Goal: Task Accomplishment & Management: Manage account settings

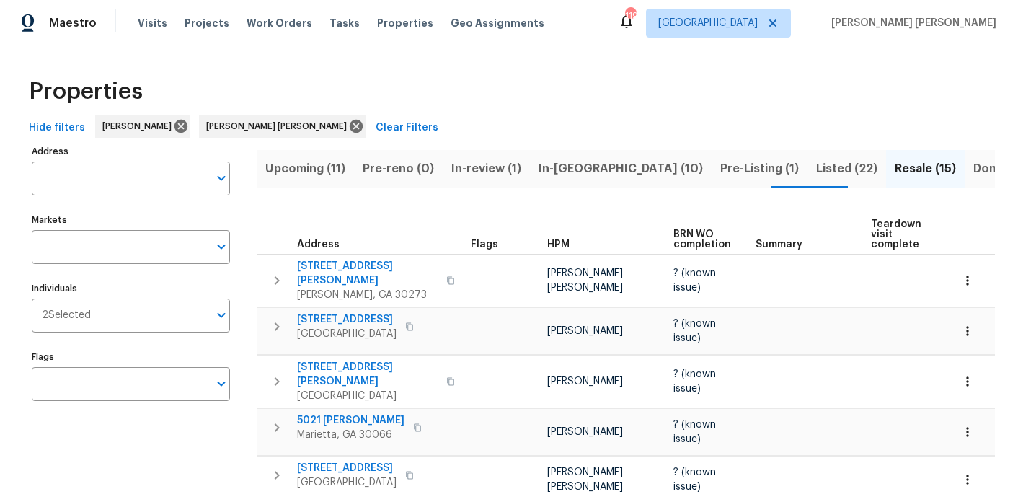
click at [816, 171] on span "Listed (22)" at bounding box center [846, 169] width 61 height 20
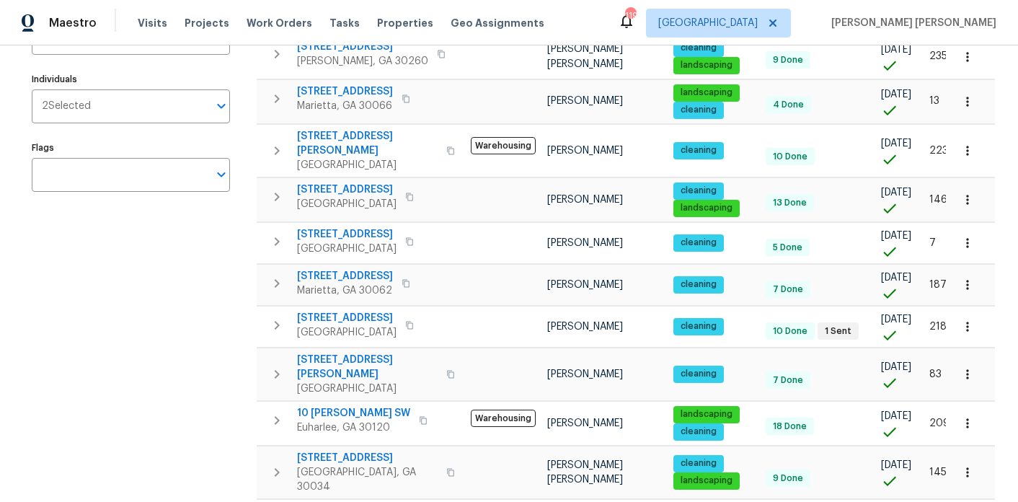
scroll to position [211, 0]
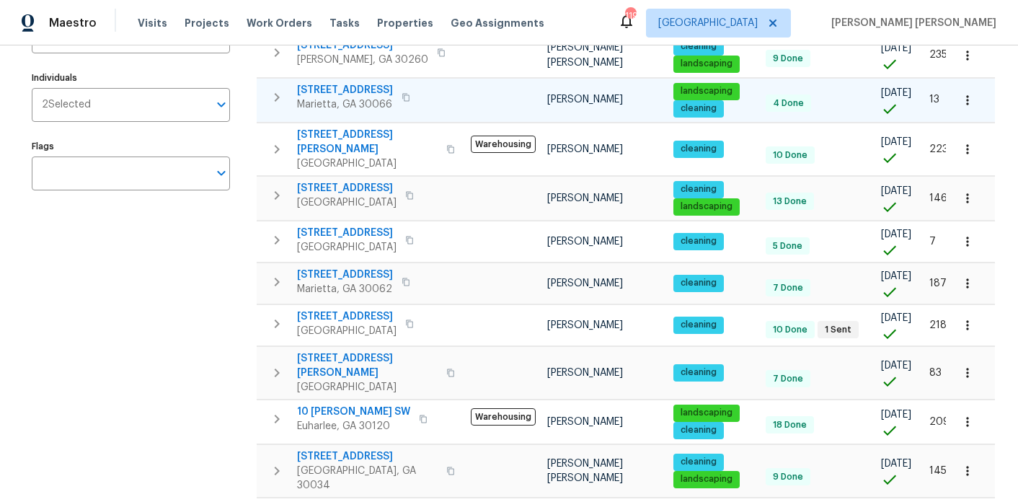
click at [335, 92] on span "180 Parkstone Way" at bounding box center [345, 90] width 96 height 14
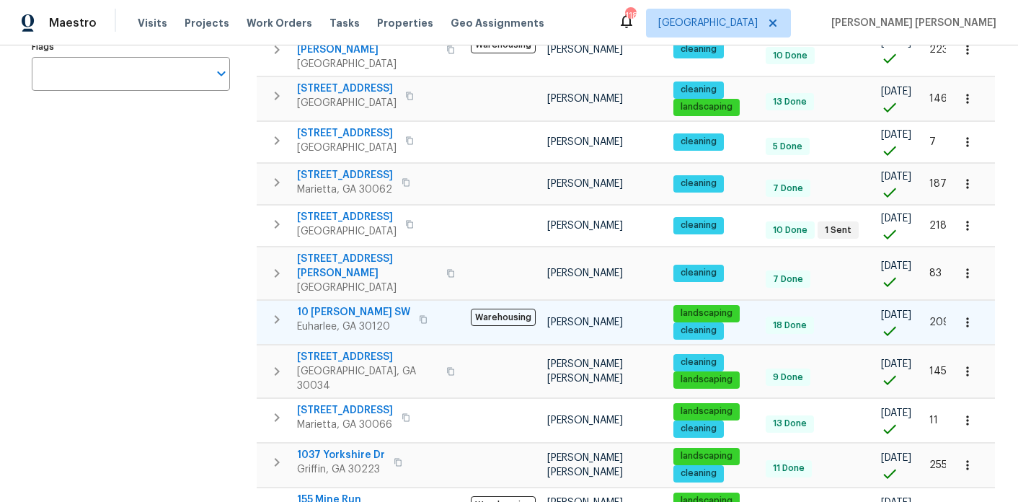
scroll to position [0, 0]
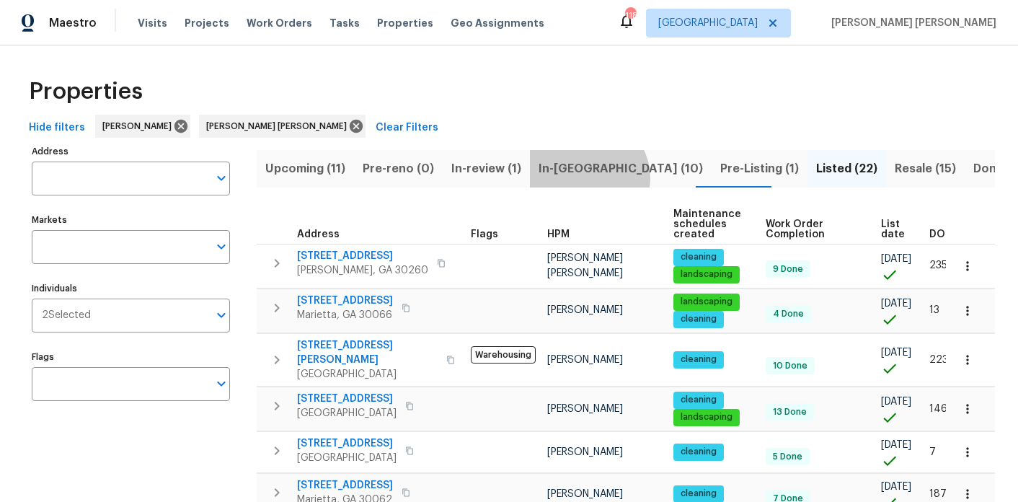
click at [578, 177] on span "In-reno (10)" at bounding box center [621, 169] width 164 height 20
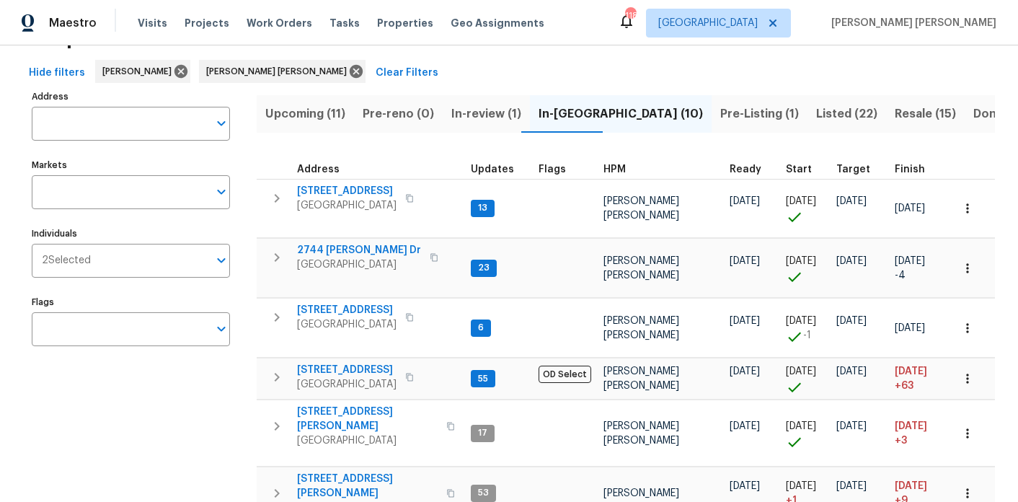
scroll to position [34, 0]
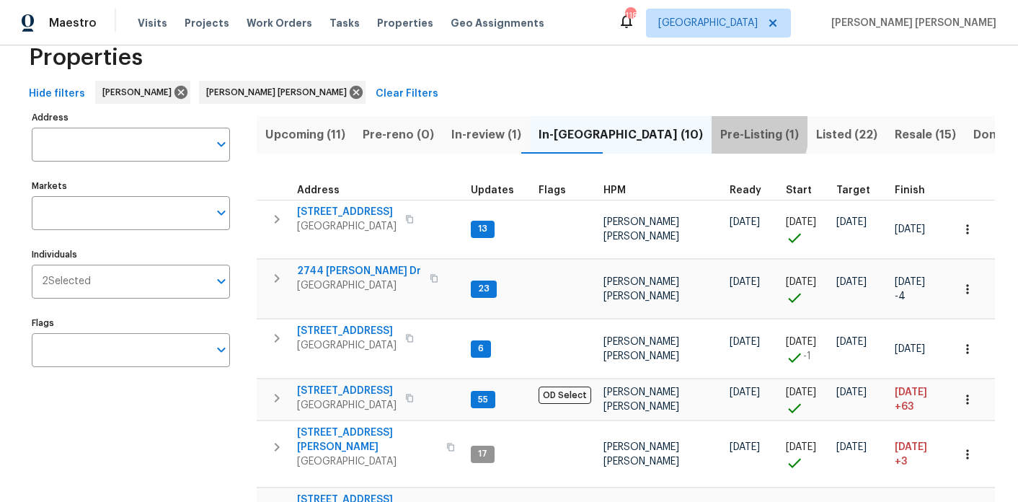
click at [721, 131] on span "Pre-Listing (1)" at bounding box center [760, 135] width 79 height 20
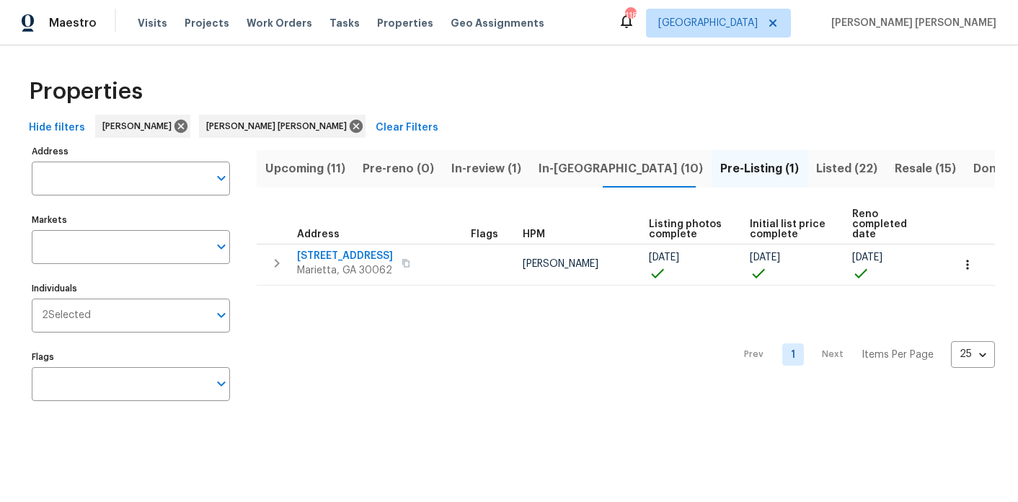
click at [816, 169] on span "Listed (22)" at bounding box center [846, 169] width 61 height 20
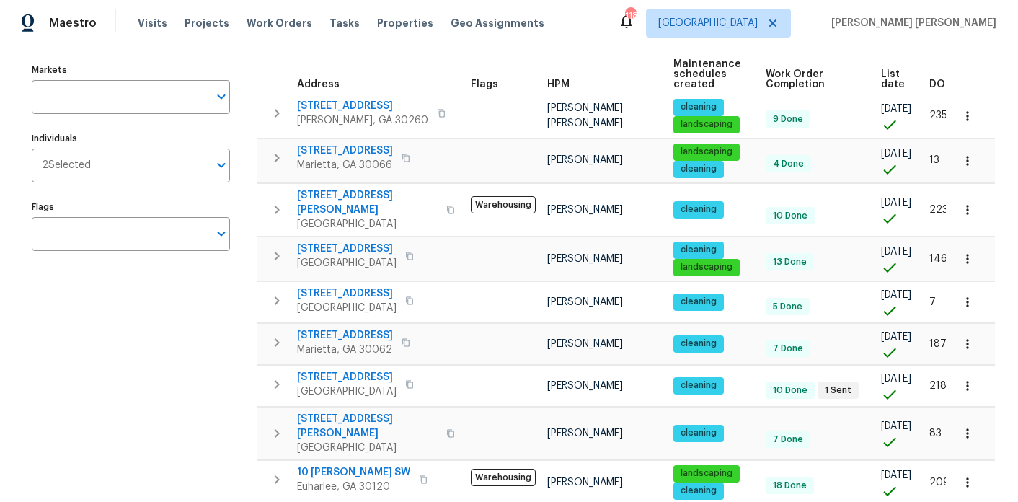
scroll to position [159, 0]
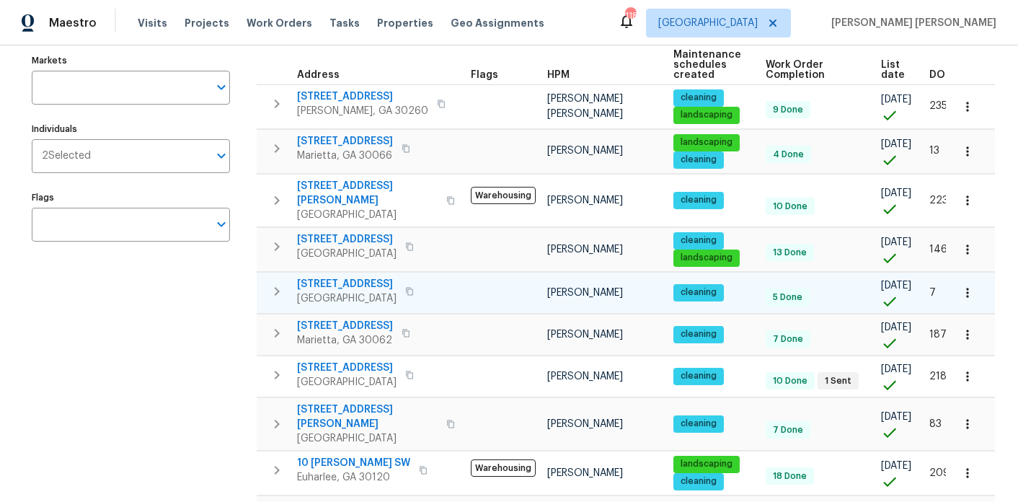
click at [401, 281] on button "button" at bounding box center [409, 291] width 17 height 20
click at [351, 277] on span "503 Rendezvous Rd" at bounding box center [347, 284] width 100 height 14
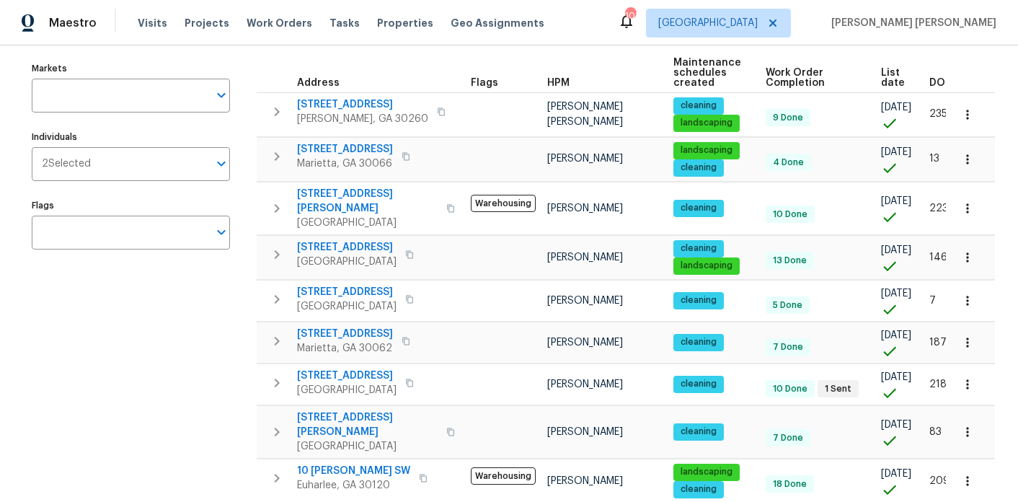
scroll to position [0, 0]
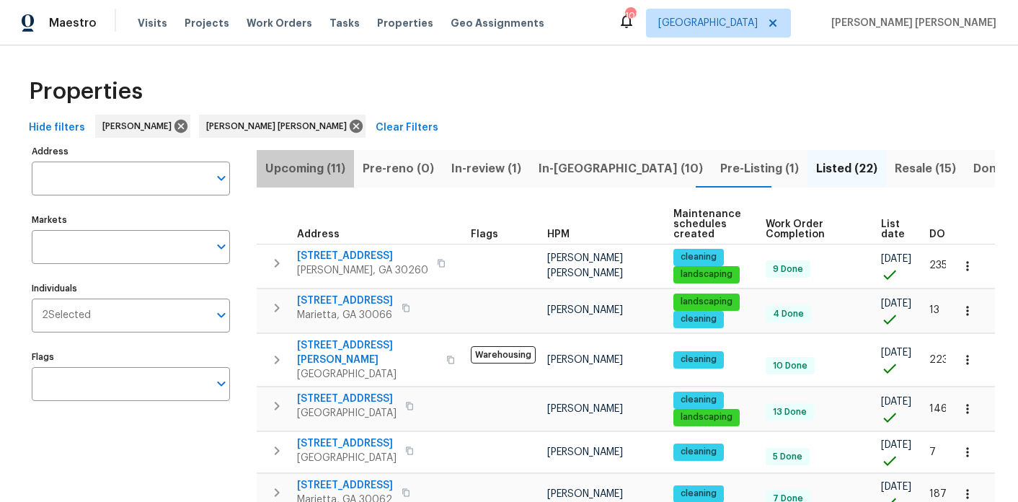
click at [338, 175] on span "Upcoming (11)" at bounding box center [305, 169] width 80 height 20
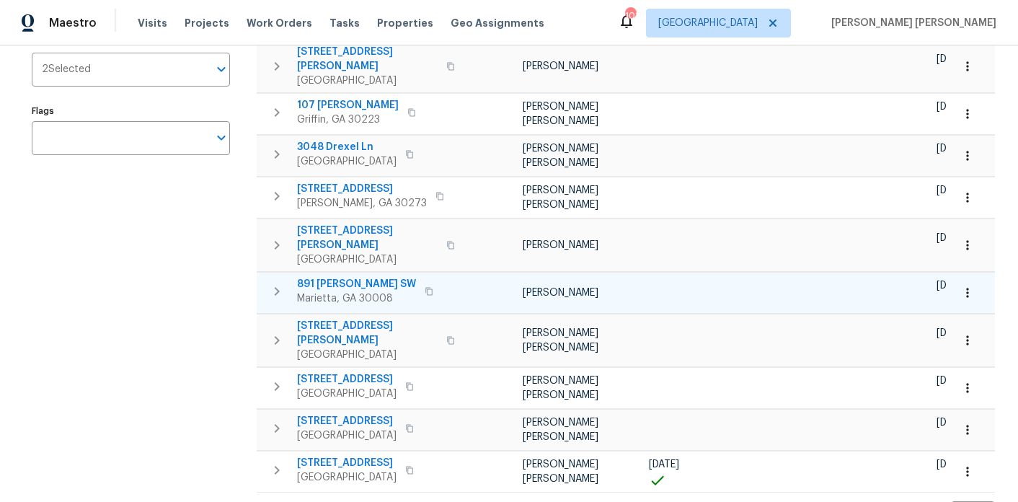
scroll to position [245, 0]
click at [353, 278] on span "891 Wanda Cir SW" at bounding box center [356, 285] width 119 height 14
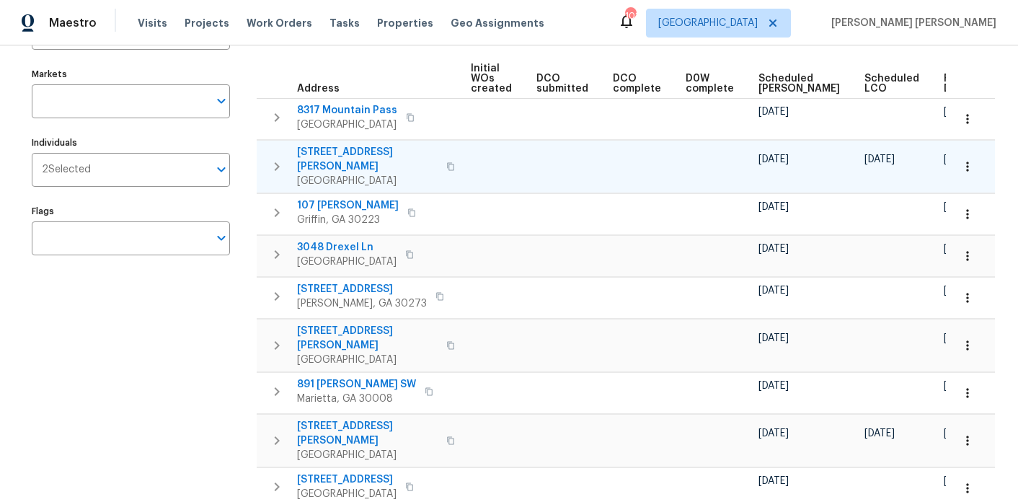
scroll to position [0, 0]
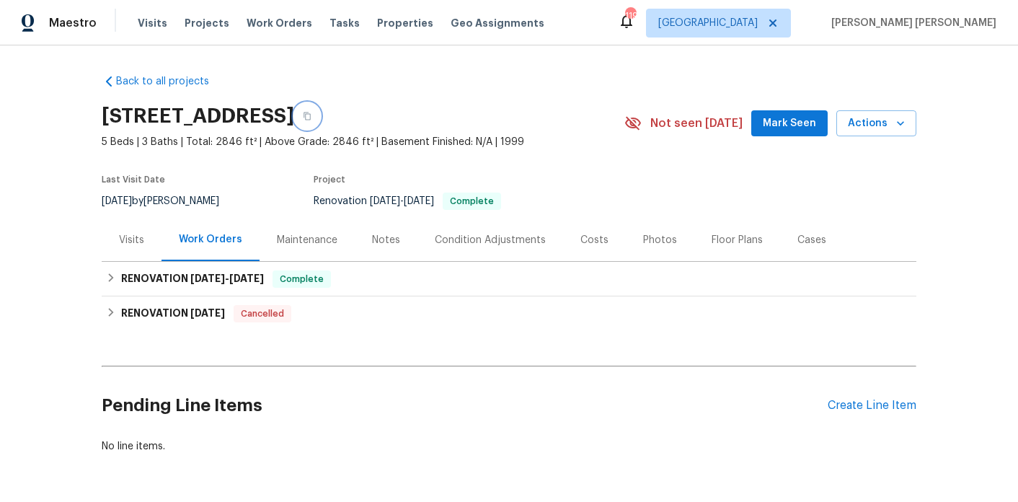
click at [312, 118] on icon "button" at bounding box center [307, 116] width 9 height 9
click at [589, 228] on div "Costs" at bounding box center [594, 240] width 63 height 43
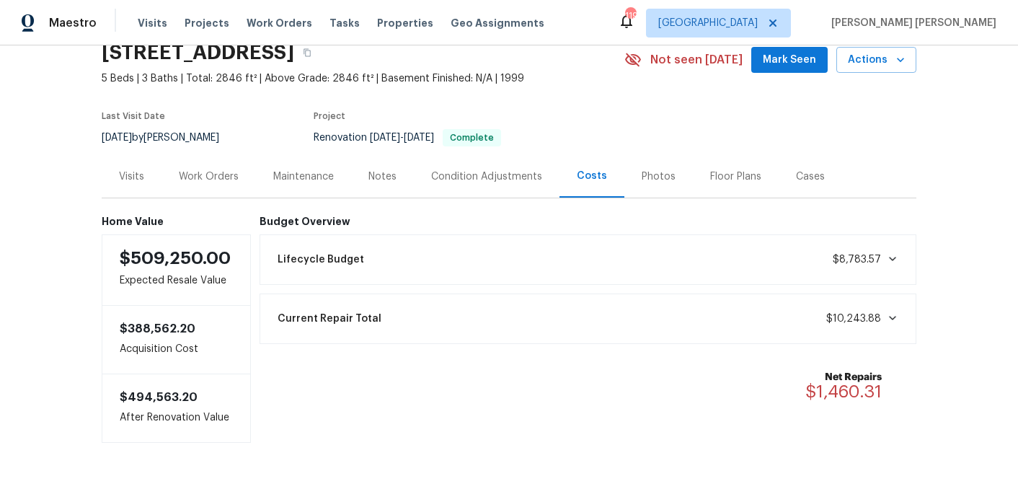
scroll to position [74, 0]
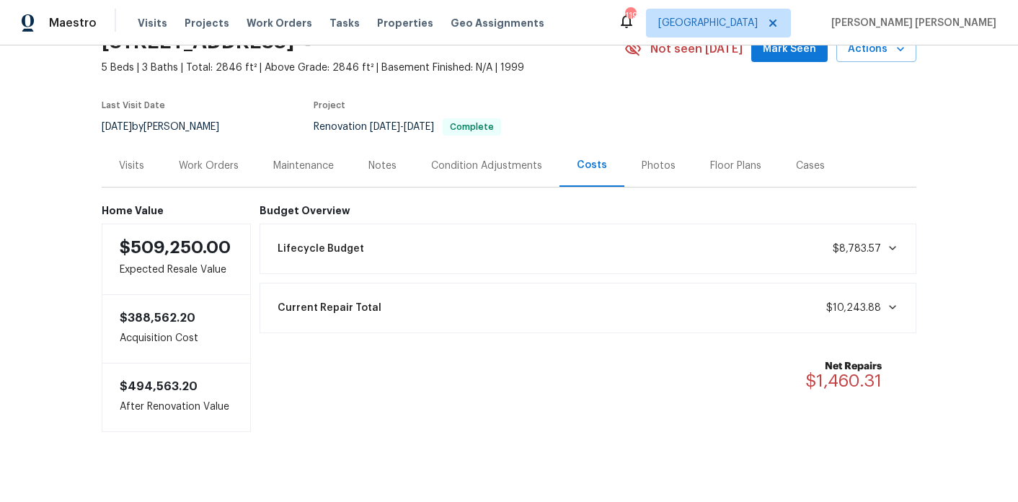
click at [118, 162] on div "Visits" at bounding box center [132, 165] width 60 height 43
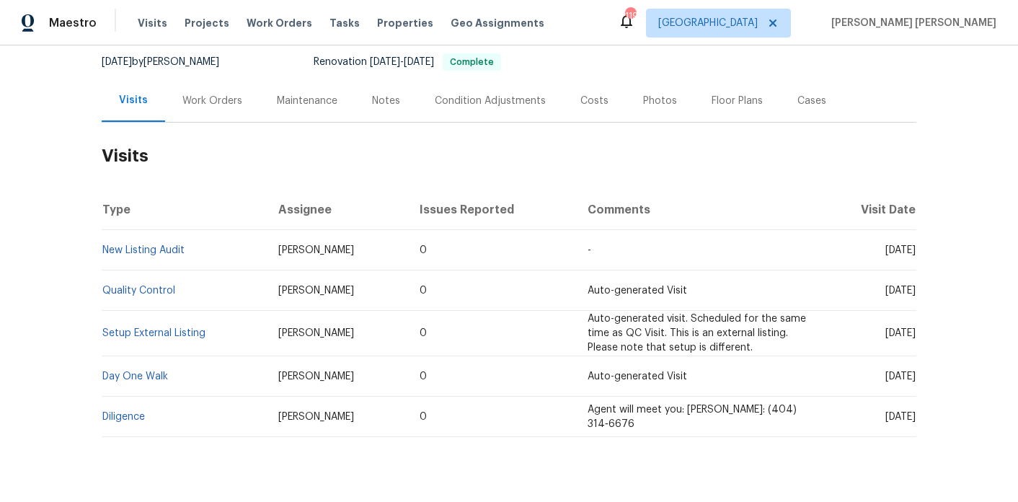
scroll to position [146, 0]
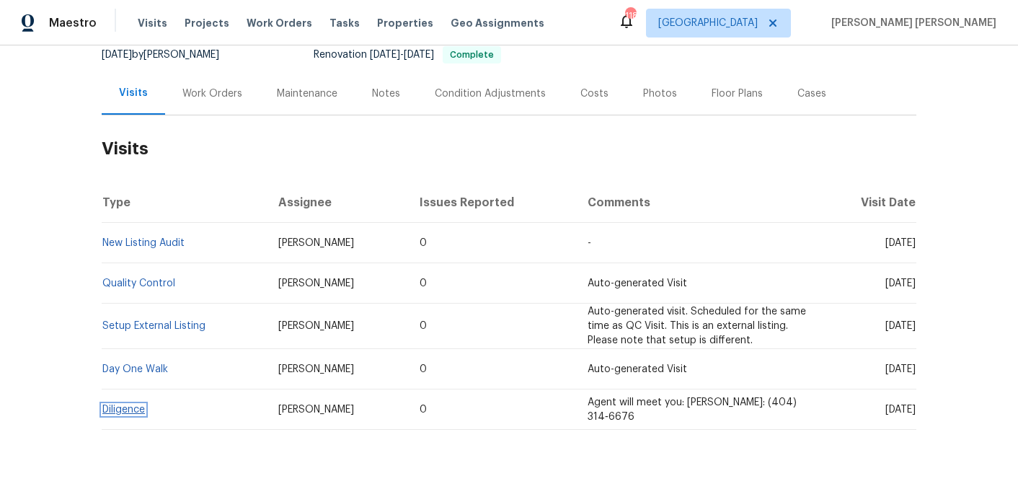
click at [110, 410] on link "Diligence" at bounding box center [123, 410] width 43 height 10
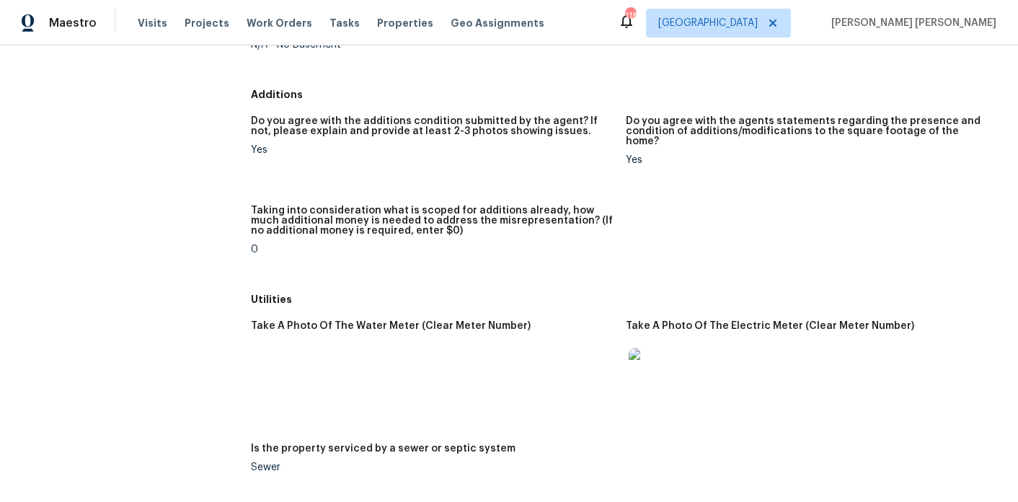
scroll to position [1781, 0]
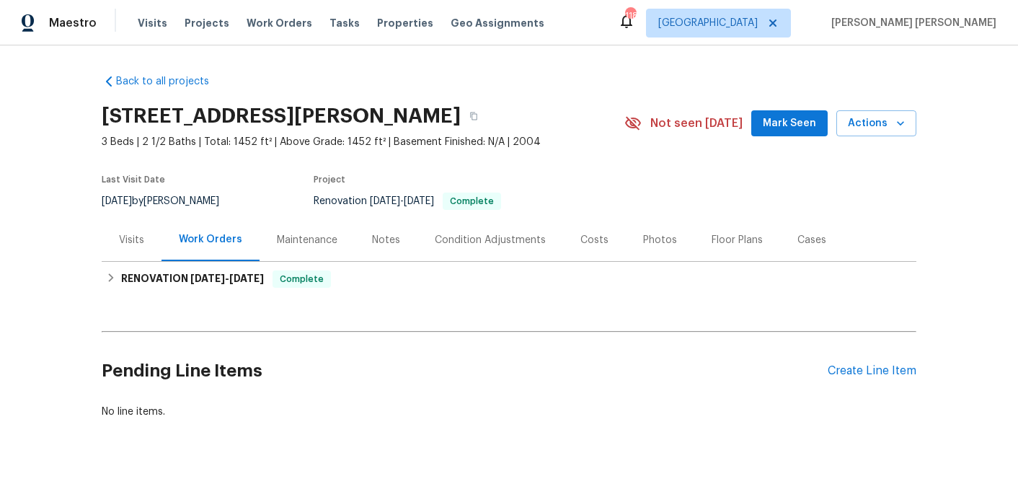
click at [131, 238] on div "Visits" at bounding box center [131, 240] width 25 height 14
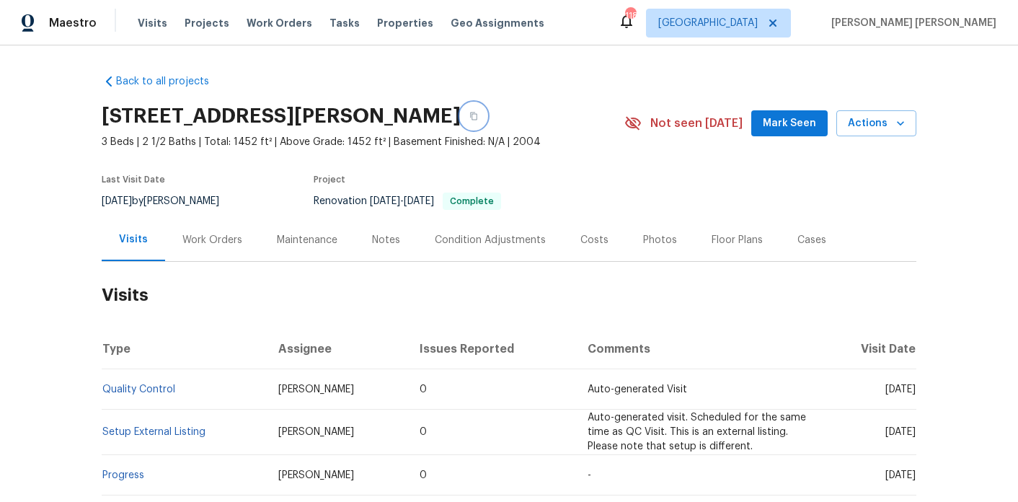
click at [478, 115] on icon "button" at bounding box center [474, 116] width 9 height 9
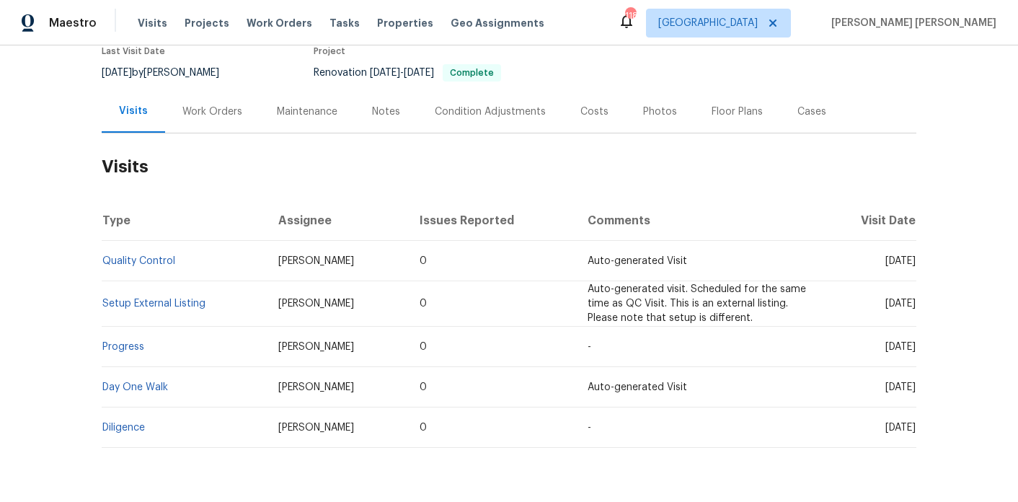
scroll to position [172, 0]
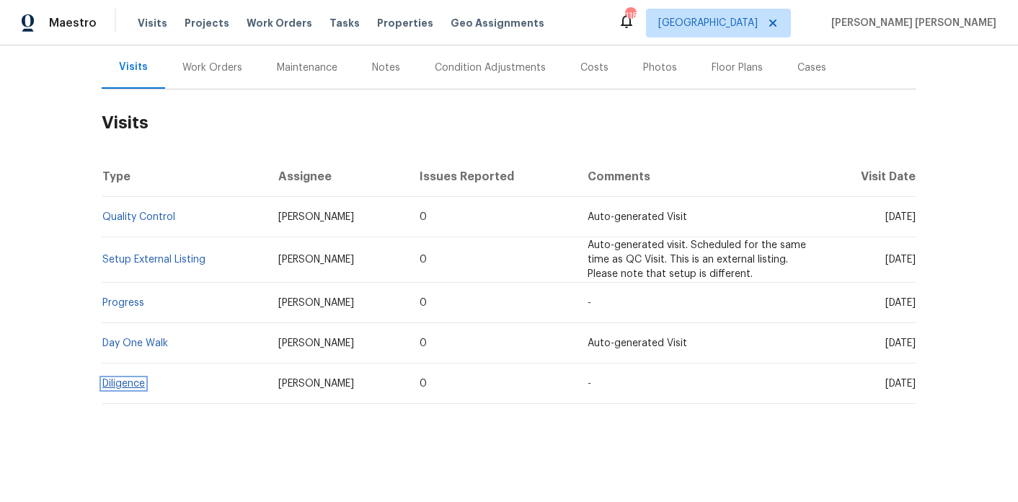
click at [118, 382] on link "Diligence" at bounding box center [123, 384] width 43 height 10
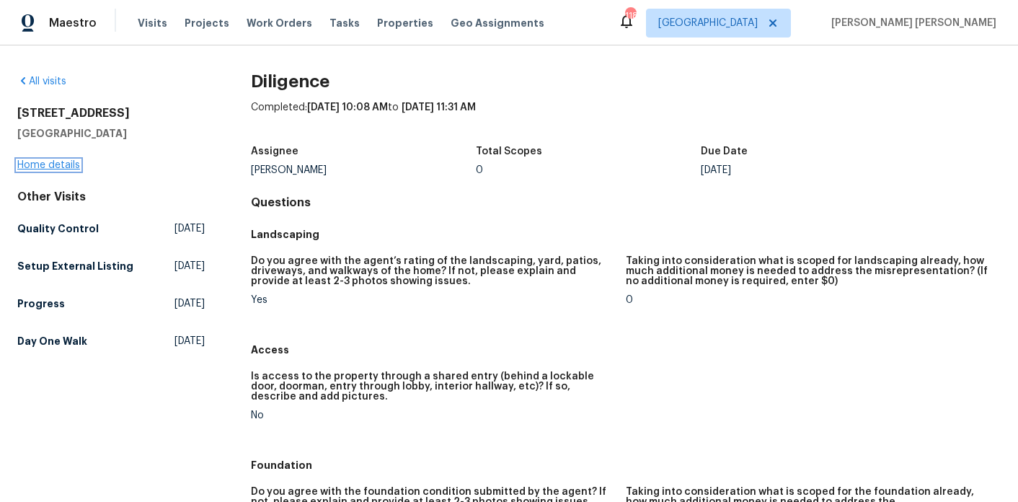
click at [35, 163] on link "Home details" at bounding box center [48, 165] width 63 height 10
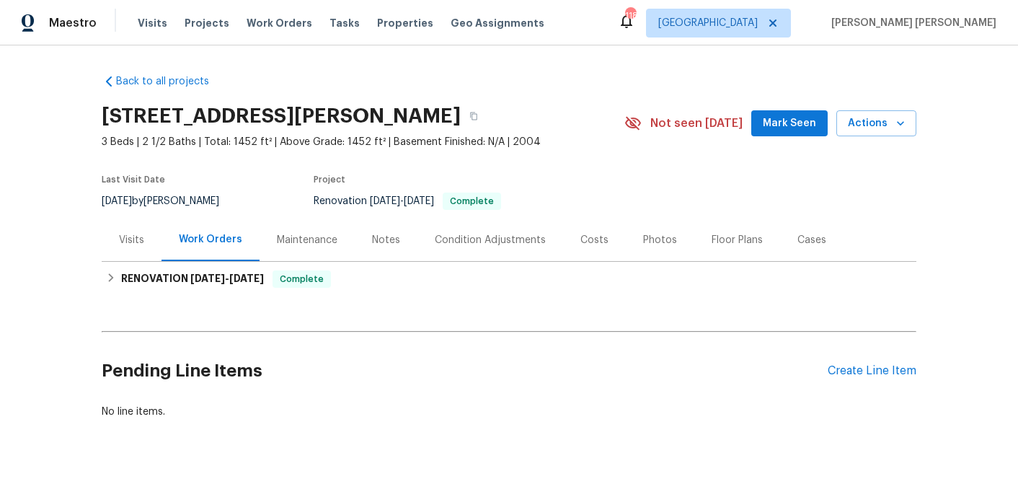
click at [592, 239] on div "Costs" at bounding box center [595, 240] width 28 height 14
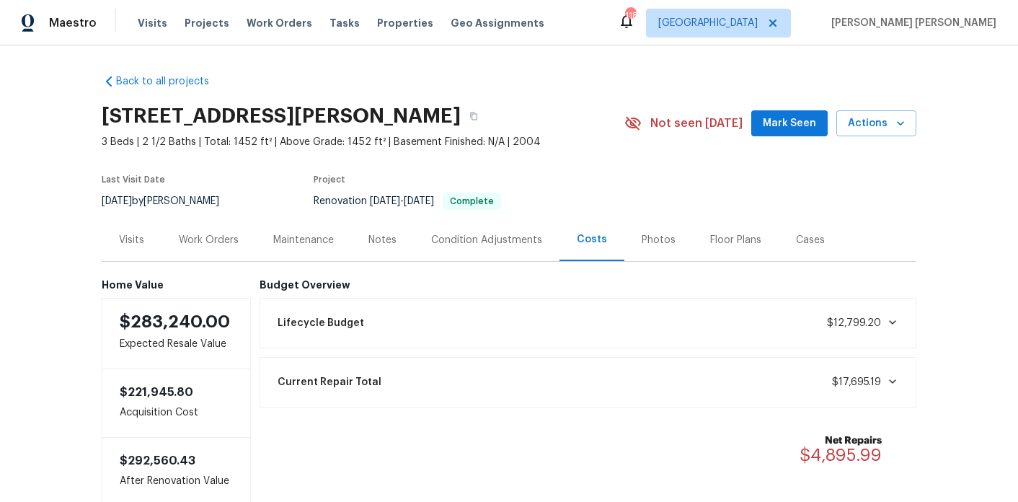
scroll to position [28, 0]
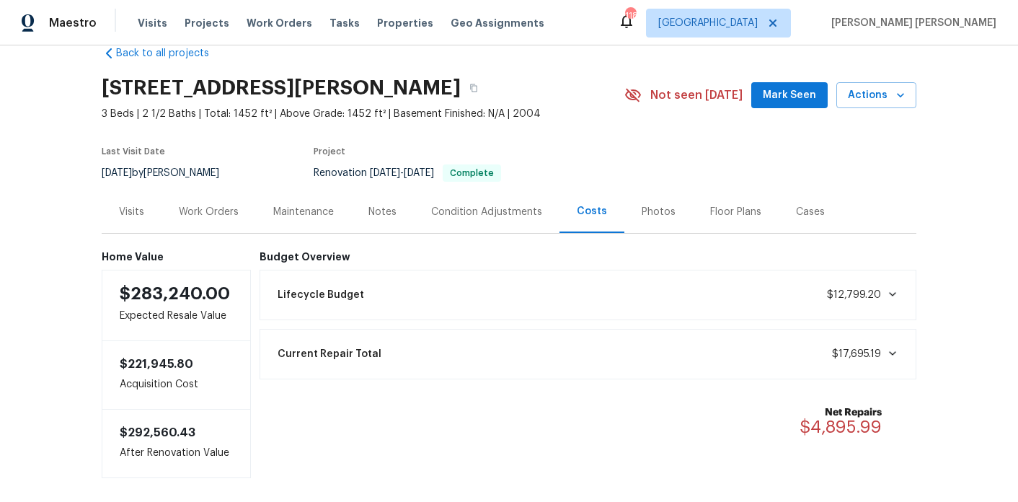
click at [508, 214] on div "Condition Adjustments" at bounding box center [486, 212] width 111 height 14
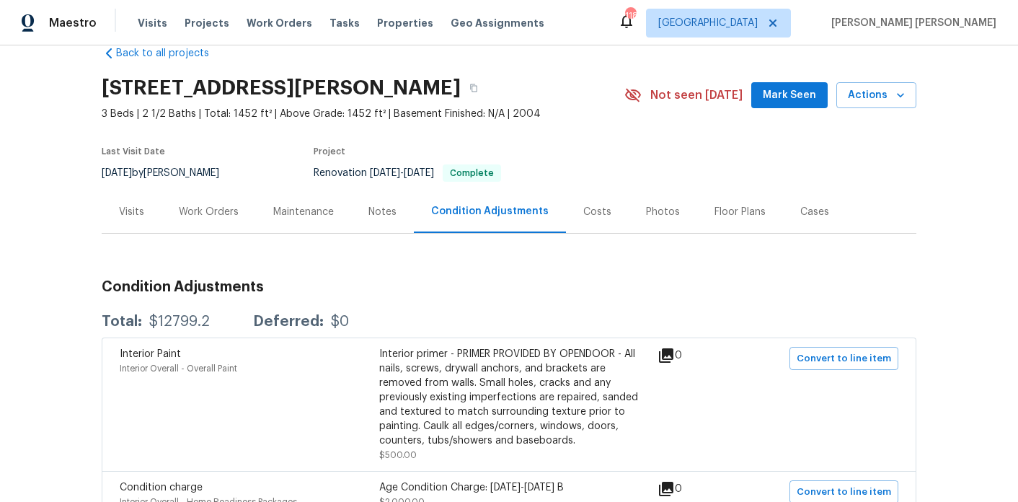
click at [366, 213] on div "Notes" at bounding box center [382, 211] width 63 height 43
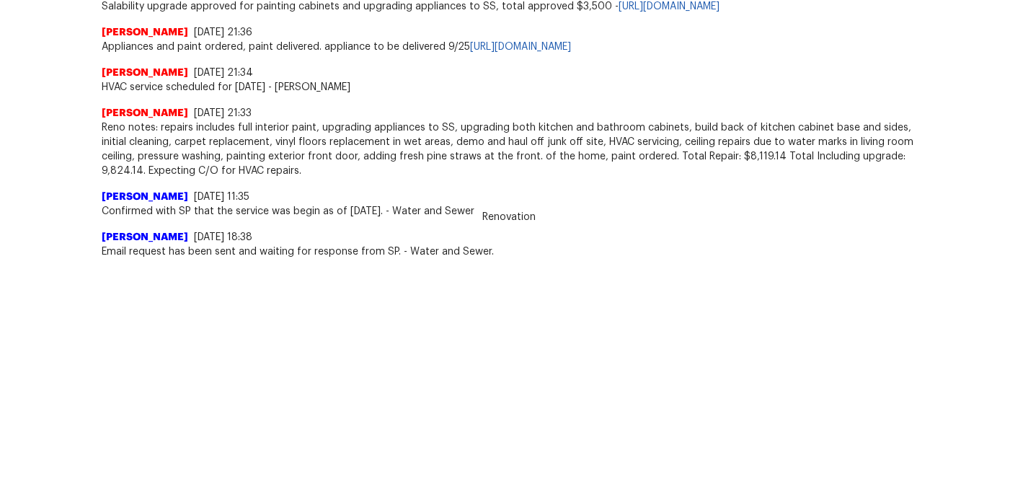
scroll to position [1084, 0]
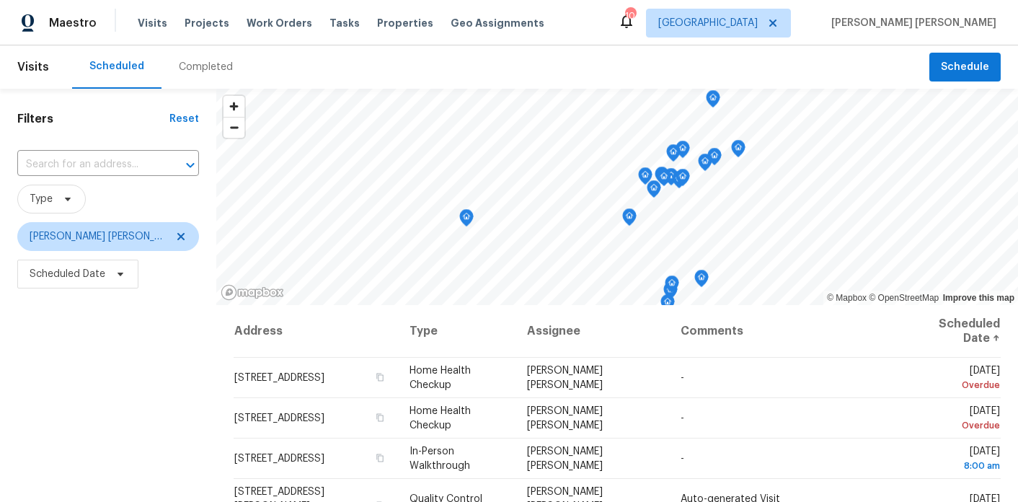
scroll to position [202, 0]
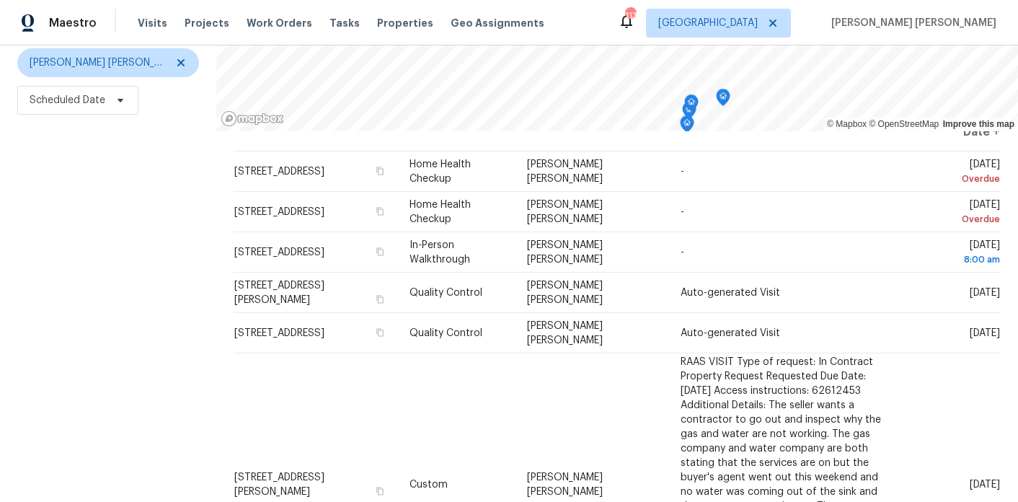
scroll to position [205, 0]
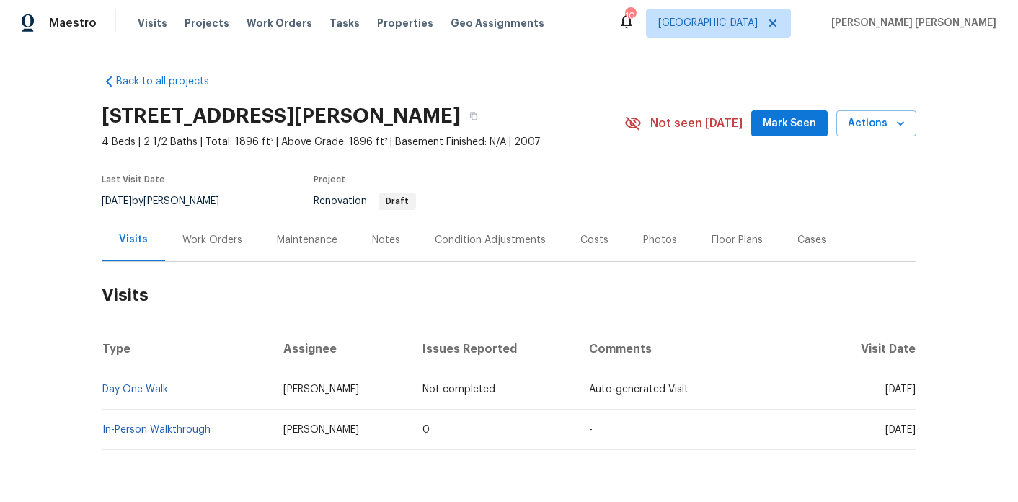
scroll to position [46, 0]
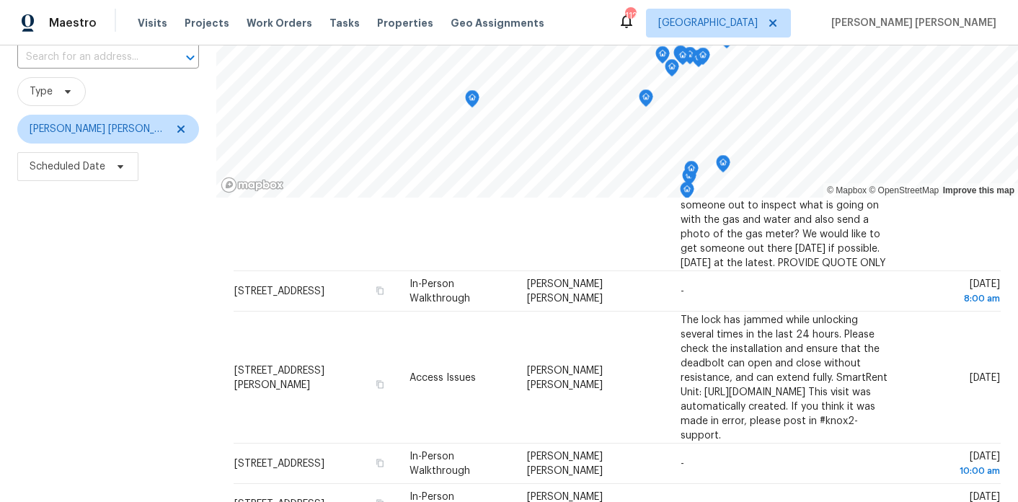
scroll to position [106, 0]
click at [112, 130] on span "[PERSON_NAME] [PERSON_NAME]" at bounding box center [98, 130] width 136 height 14
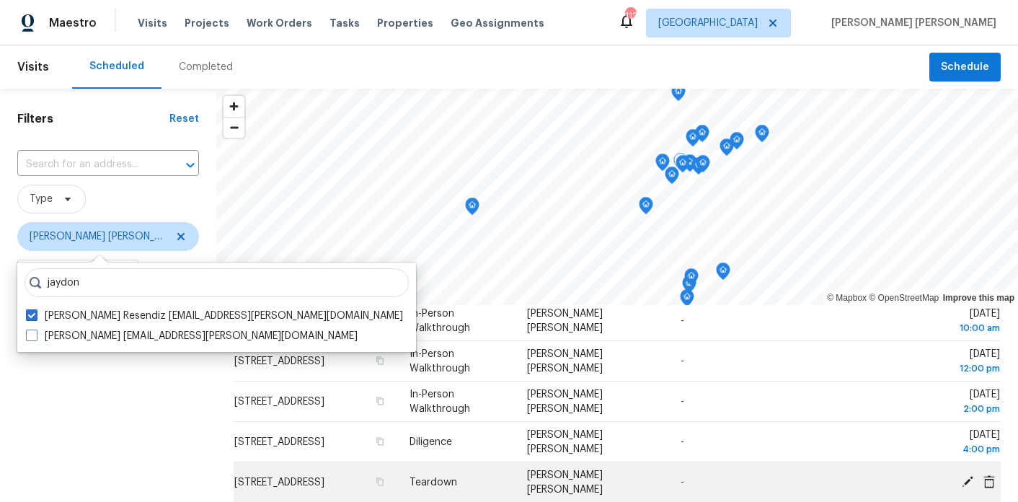
scroll to position [723, 0]
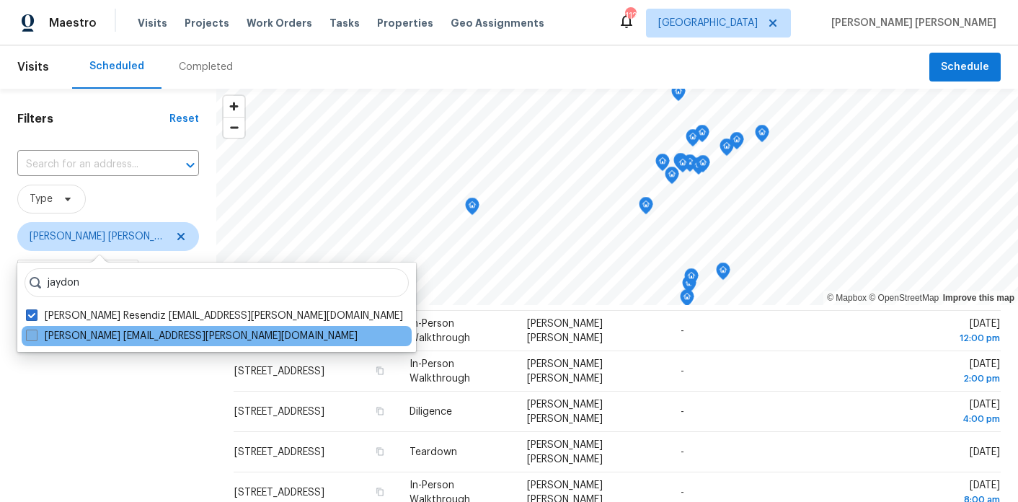
type input "jaydon"
click at [29, 335] on span at bounding box center [32, 336] width 12 height 12
click at [29, 335] on input "Jaydon Entrekin jaydon.entrekin@opendoor.com" at bounding box center [30, 333] width 9 height 9
checkbox input "true"
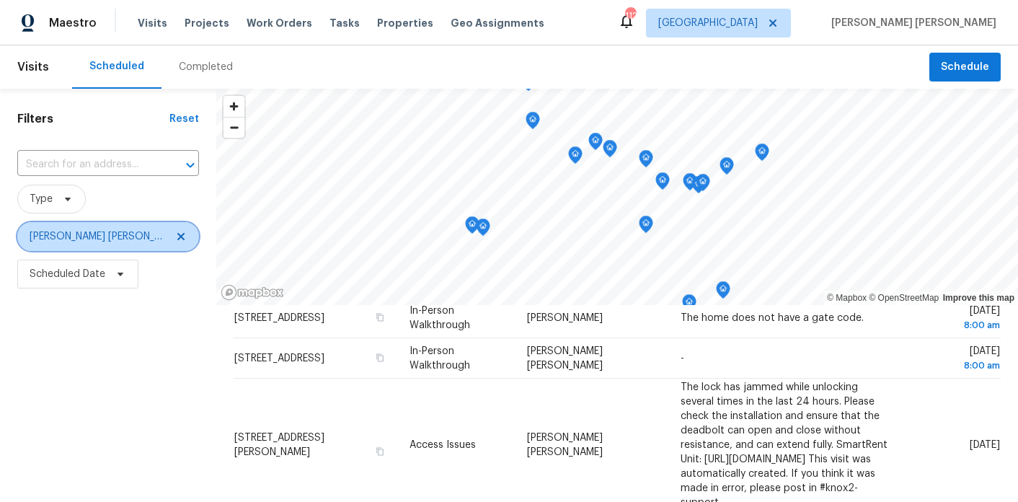
click at [177, 237] on icon at bounding box center [180, 236] width 7 height 7
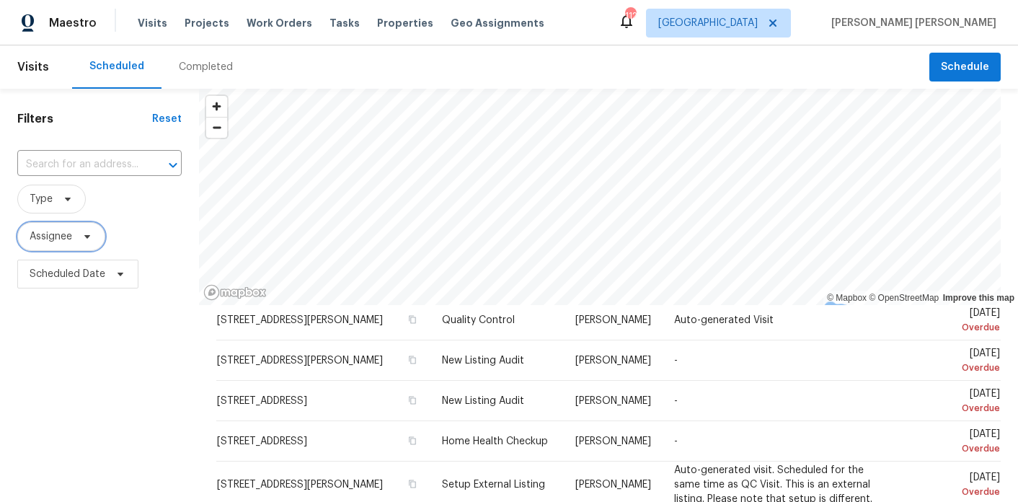
scroll to position [633, 0]
click at [81, 239] on span at bounding box center [85, 237] width 16 height 12
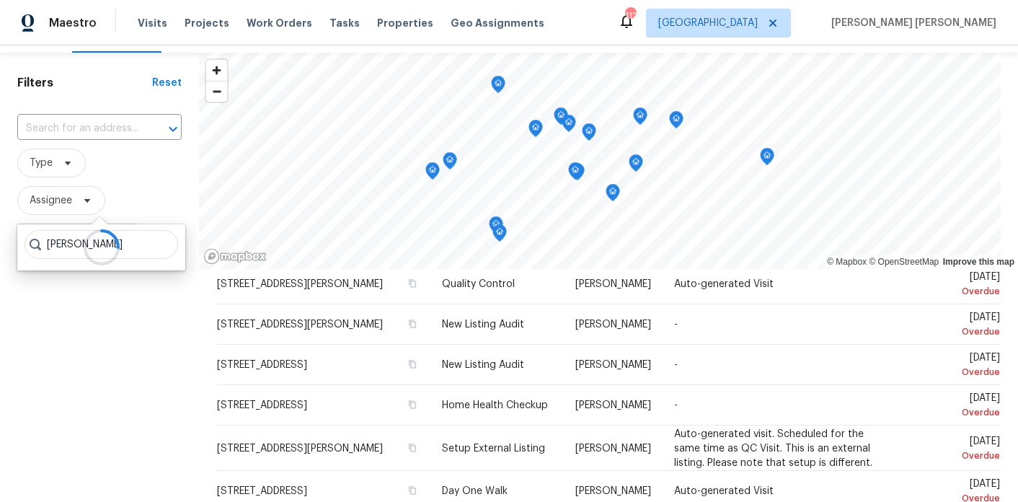
scroll to position [38, 0]
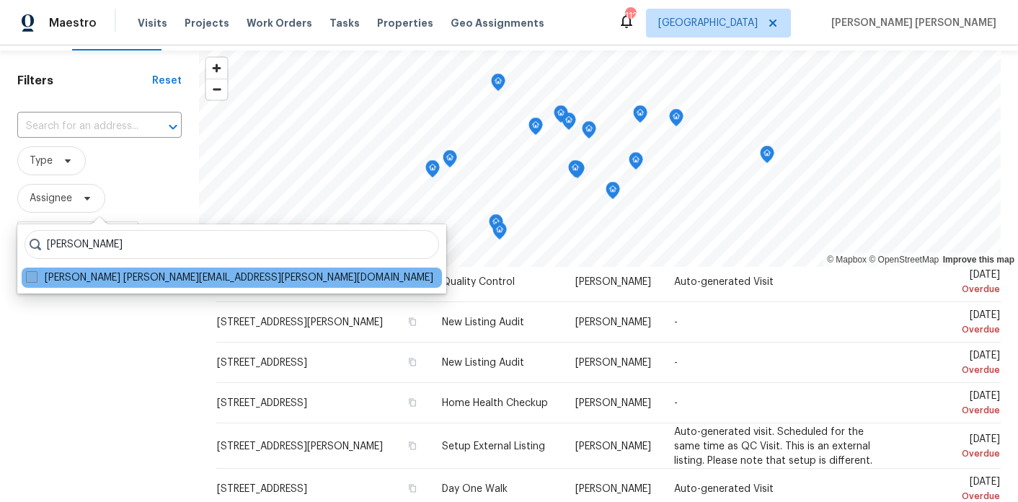
type input "Wesley brooks"
click at [32, 281] on span at bounding box center [32, 277] width 12 height 12
click at [32, 280] on input "Wesley Brooks wesley.brooks@opendoor.com" at bounding box center [30, 274] width 9 height 9
checkbox input "true"
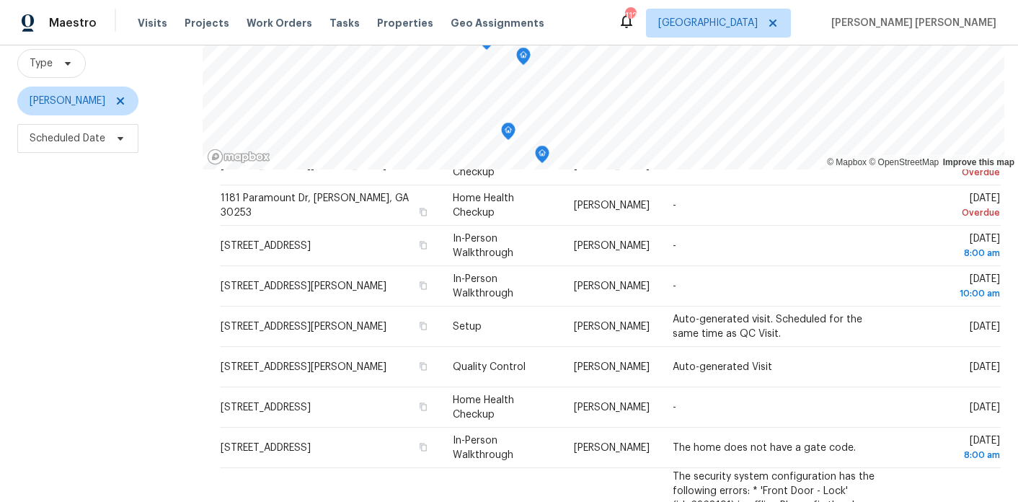
scroll to position [130, 0]
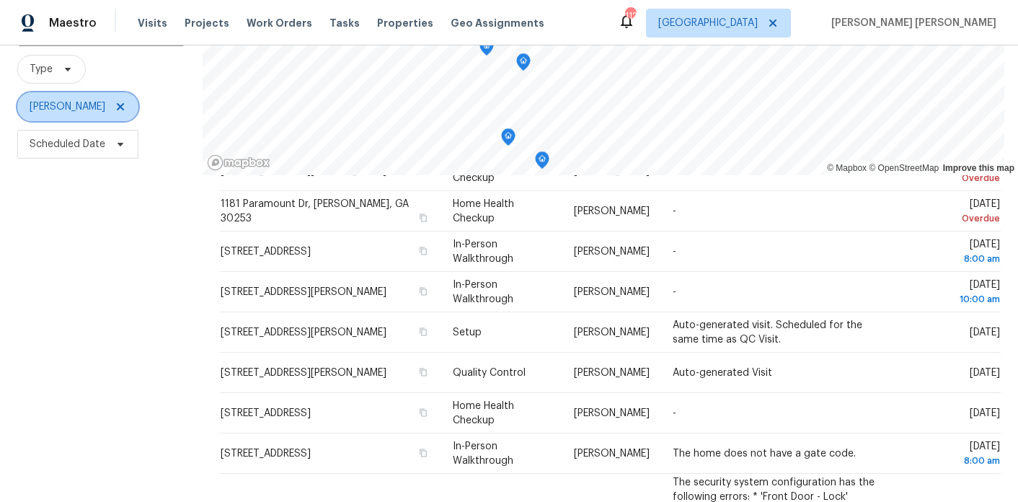
click at [85, 110] on span "Wesley Brooks" at bounding box center [68, 107] width 76 height 14
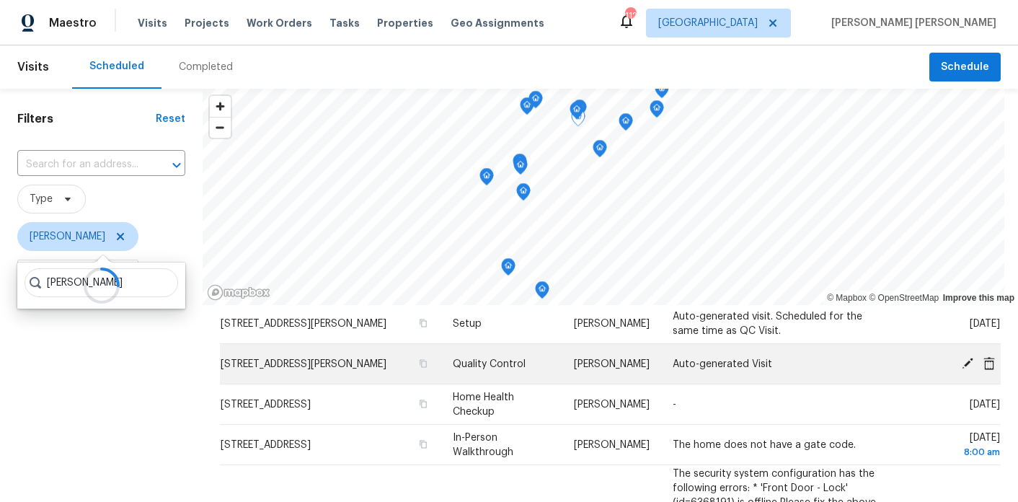
scroll to position [314, 0]
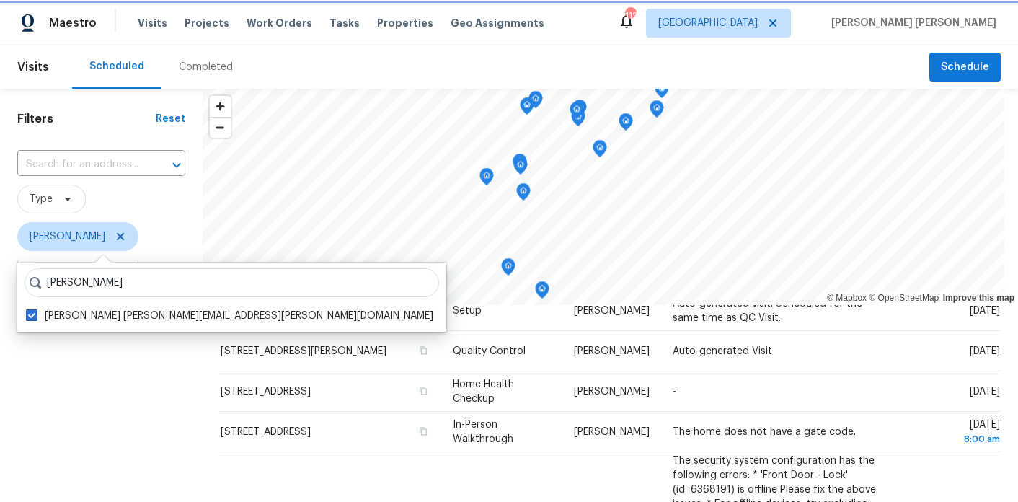
click at [117, 239] on icon at bounding box center [120, 236] width 7 height 7
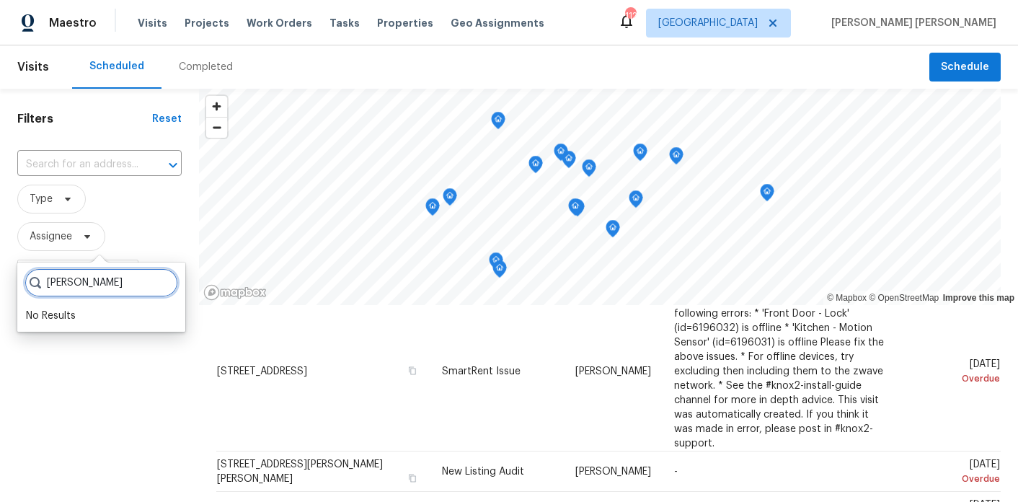
click at [92, 283] on input "Marcos Resendiz" at bounding box center [102, 282] width 154 height 29
click at [124, 283] on input "Marcos Resendiz" at bounding box center [102, 282] width 154 height 29
type input "[PERSON_NAME] [PERSON_NAME]"
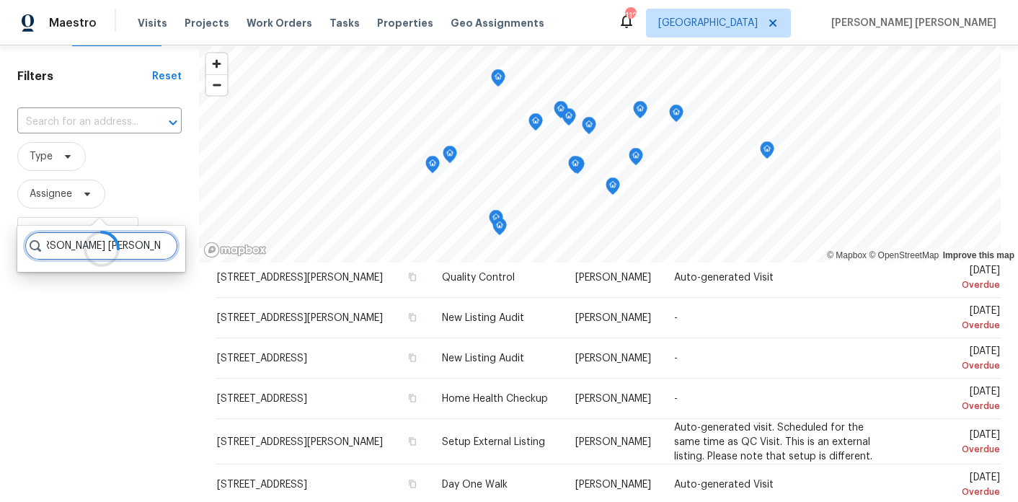
scroll to position [35, 0]
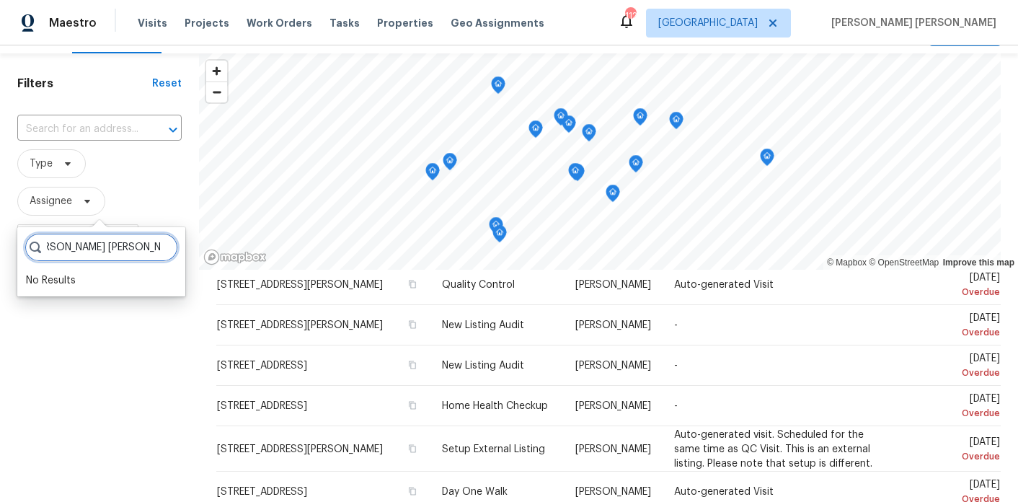
click at [152, 247] on input "[PERSON_NAME] [PERSON_NAME]" at bounding box center [102, 247] width 154 height 29
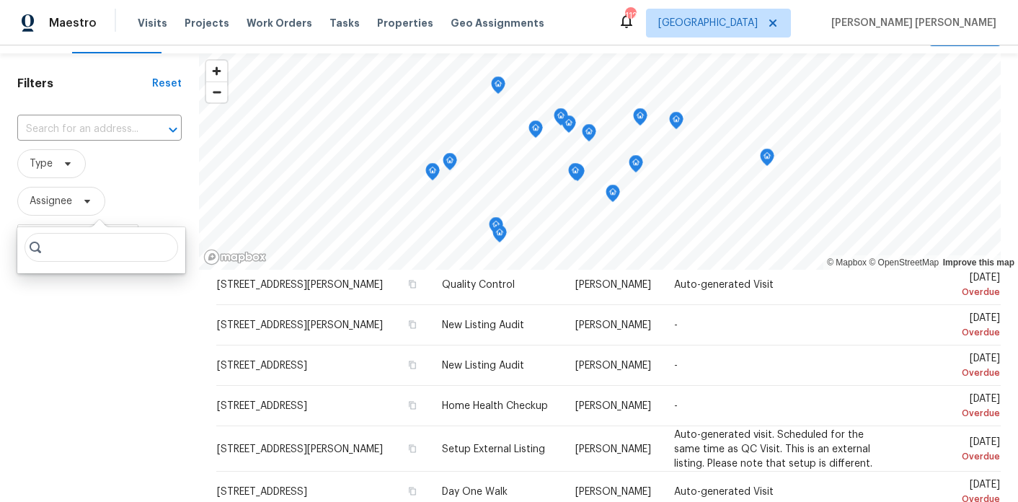
click at [48, 382] on div "Filters Reset ​ Type Assignee Scheduled Date" at bounding box center [99, 362] width 199 height 618
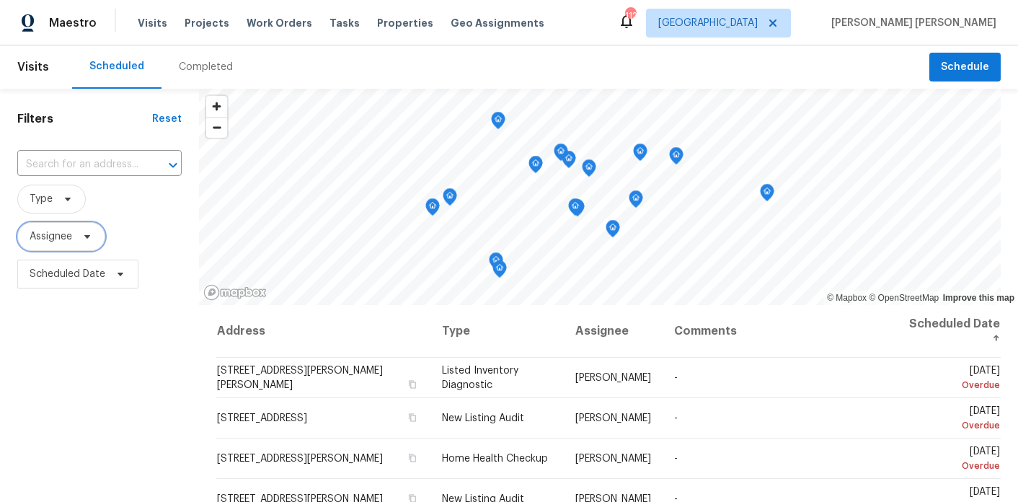
click at [86, 237] on icon at bounding box center [87, 237] width 6 height 4
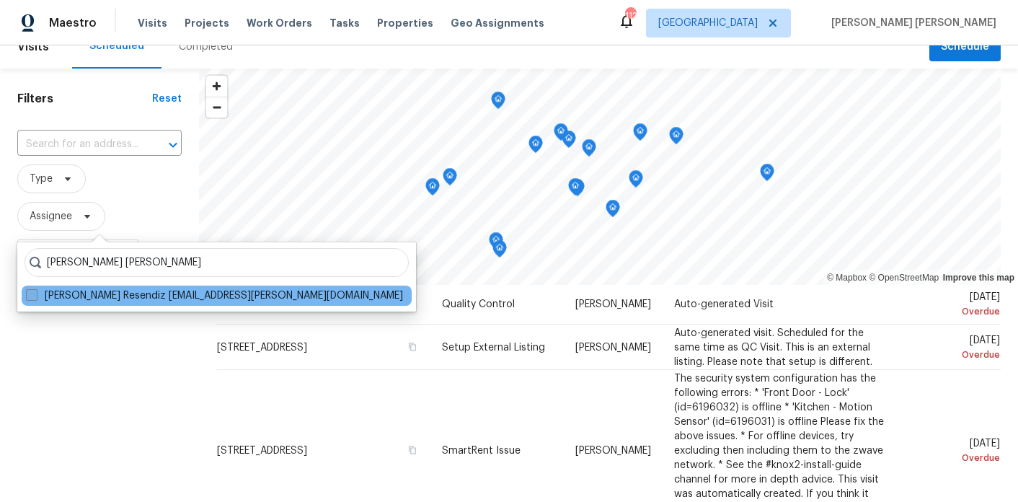
type input "[PERSON_NAME] [PERSON_NAME]"
click at [29, 299] on span at bounding box center [32, 295] width 12 height 12
click at [29, 298] on input "Marcos Ricardo Resendiz marcos.resendiz@opendoor.com" at bounding box center [30, 293] width 9 height 9
checkbox input "true"
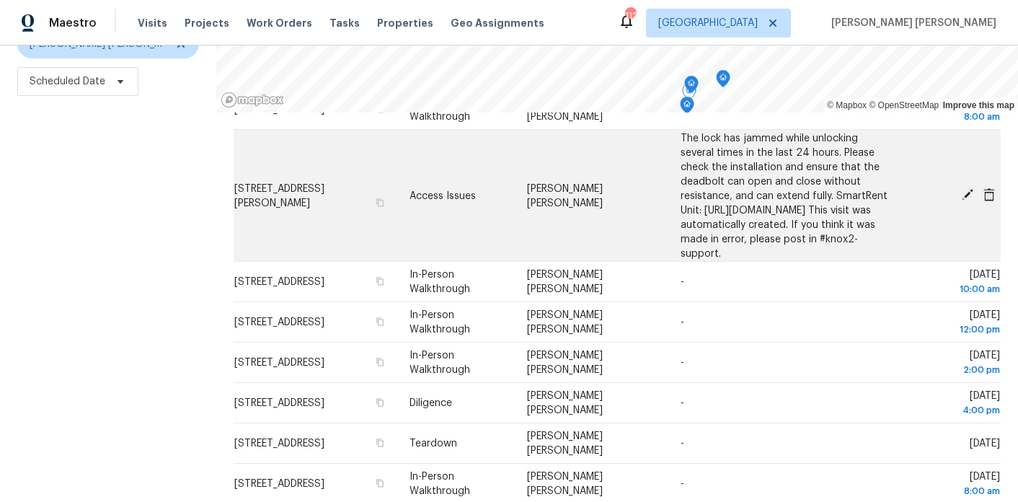
scroll to position [544, 0]
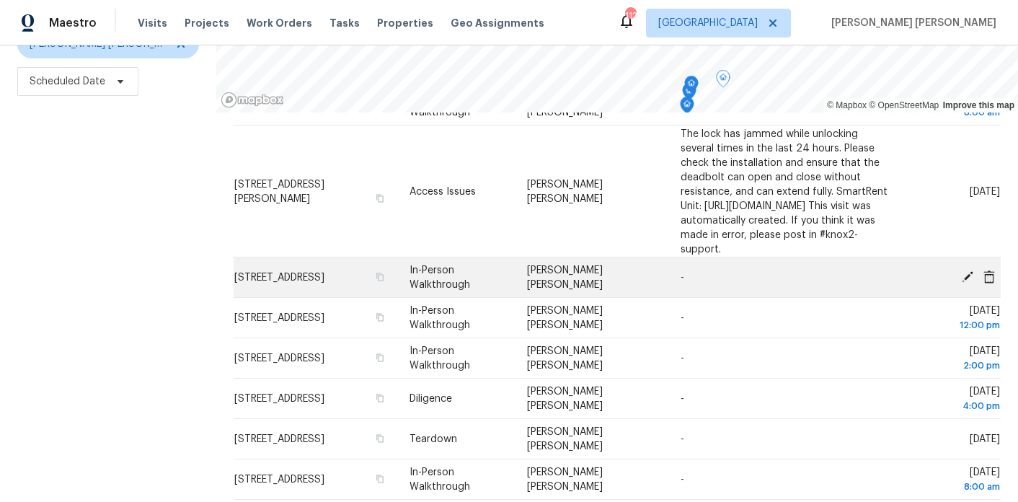
click at [964, 270] on icon at bounding box center [967, 276] width 13 height 13
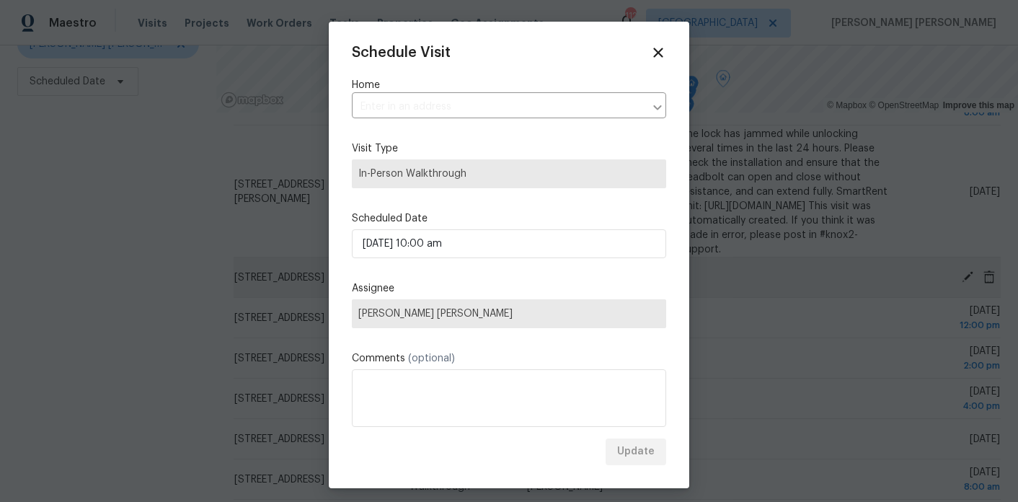
type input "802 Dusky Sap Ct, Griffin, GA 30223"
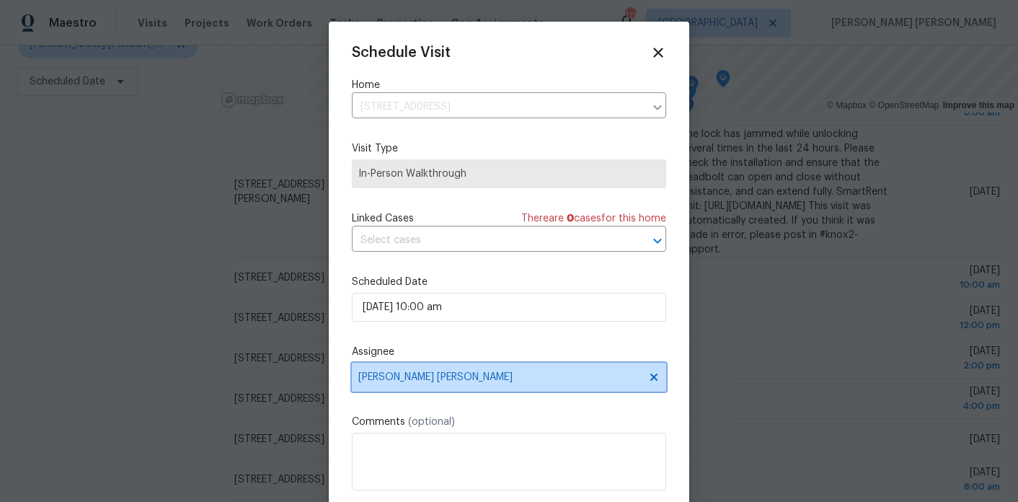
click at [418, 384] on span "[PERSON_NAME] [PERSON_NAME]" at bounding box center [509, 377] width 314 height 29
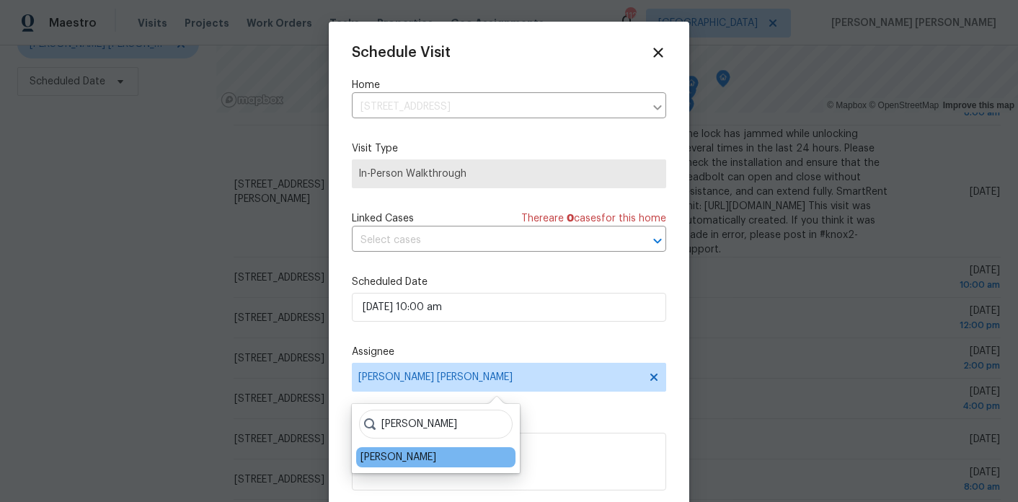
type input "wes"
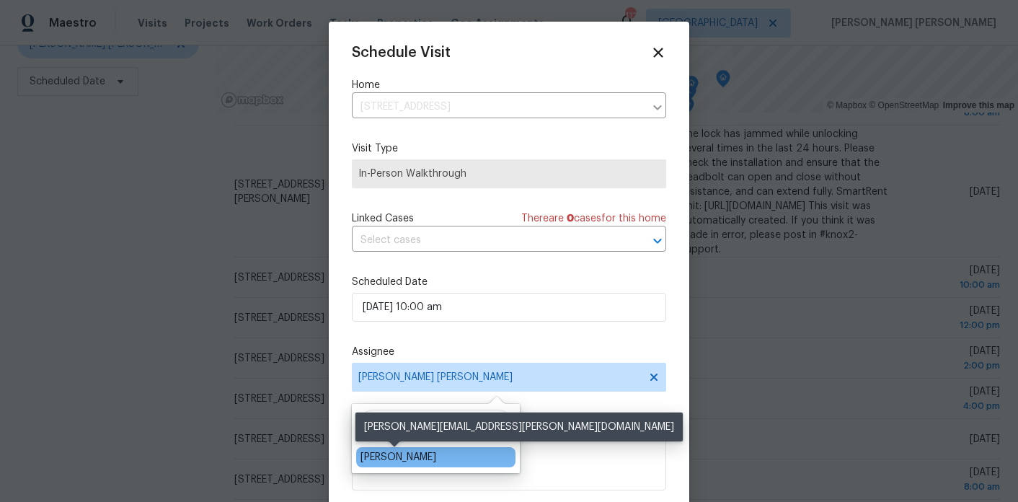
click at [392, 453] on div "Wesley Brooks" at bounding box center [399, 457] width 76 height 14
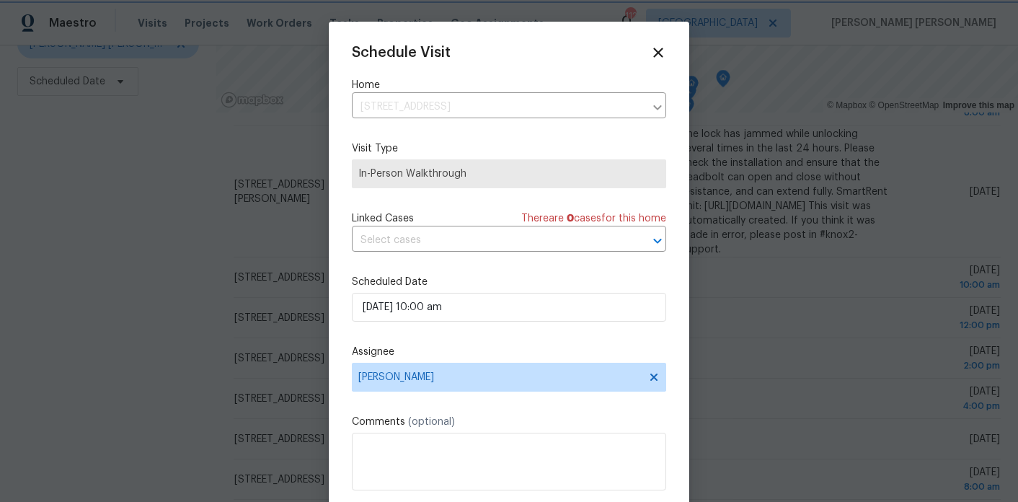
scroll to position [26, 0]
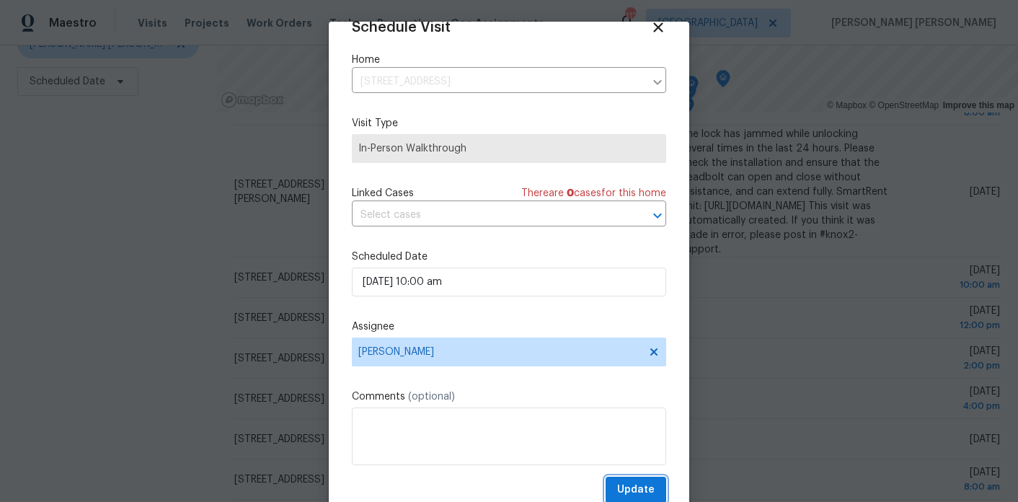
click at [630, 487] on span "Update" at bounding box center [636, 490] width 38 height 18
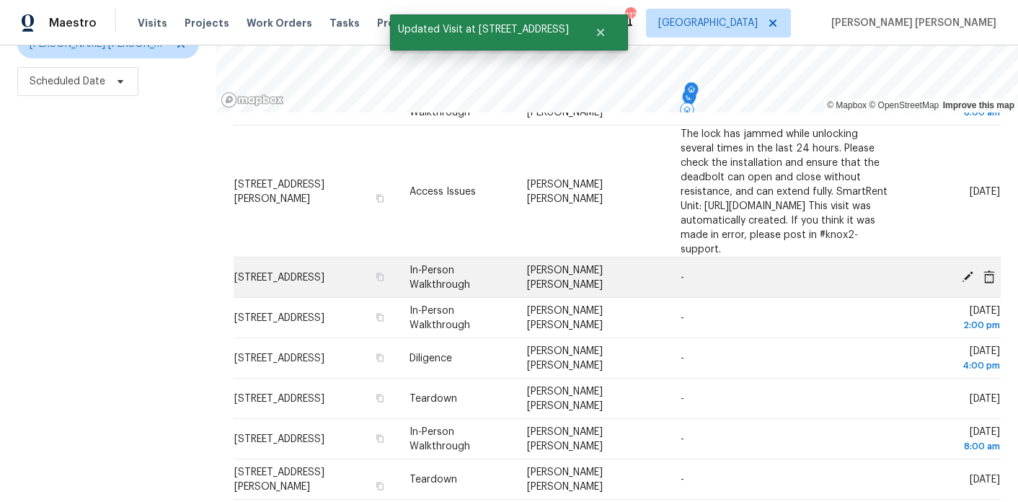
click at [971, 270] on icon at bounding box center [968, 276] width 12 height 12
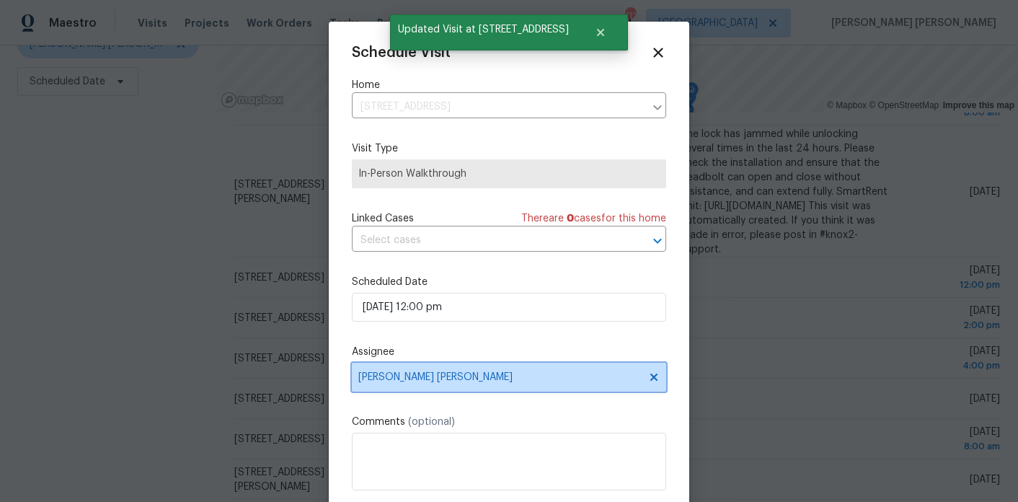
click at [425, 382] on span "[PERSON_NAME] [PERSON_NAME]" at bounding box center [499, 377] width 283 height 12
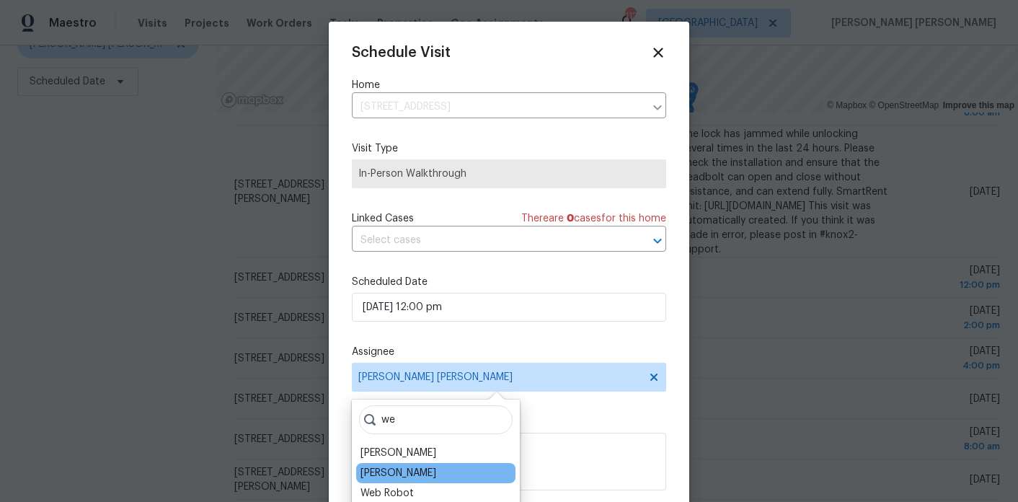
type input "we"
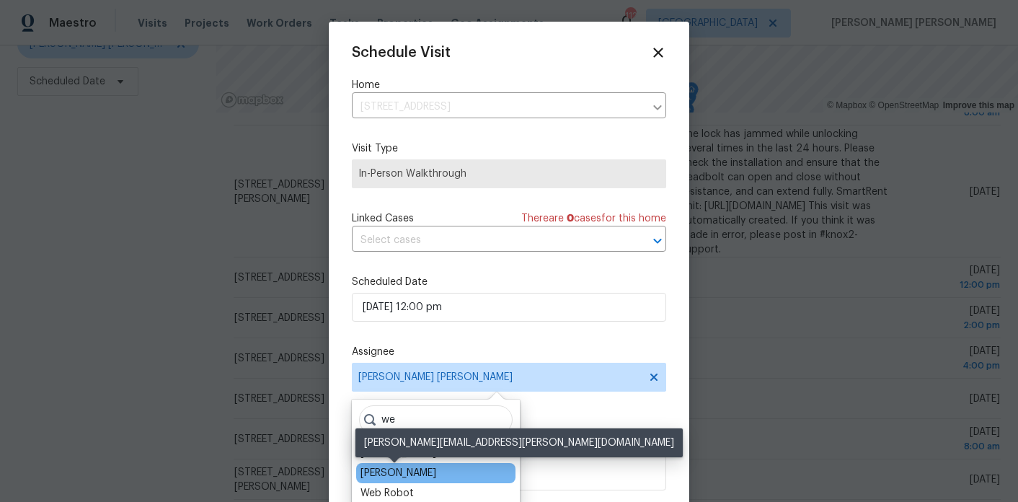
click at [387, 471] on div "Wesley Brooks" at bounding box center [399, 473] width 76 height 14
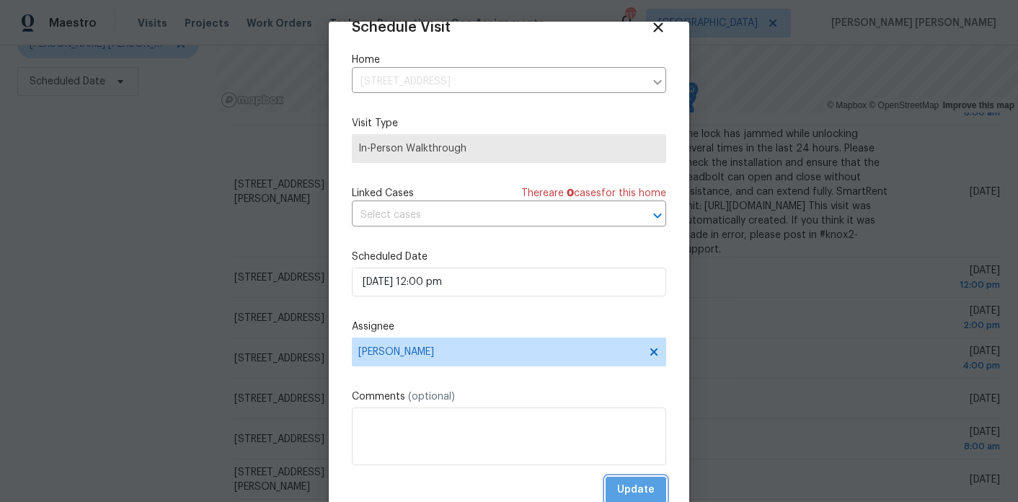
click at [625, 492] on span "Update" at bounding box center [636, 490] width 38 height 18
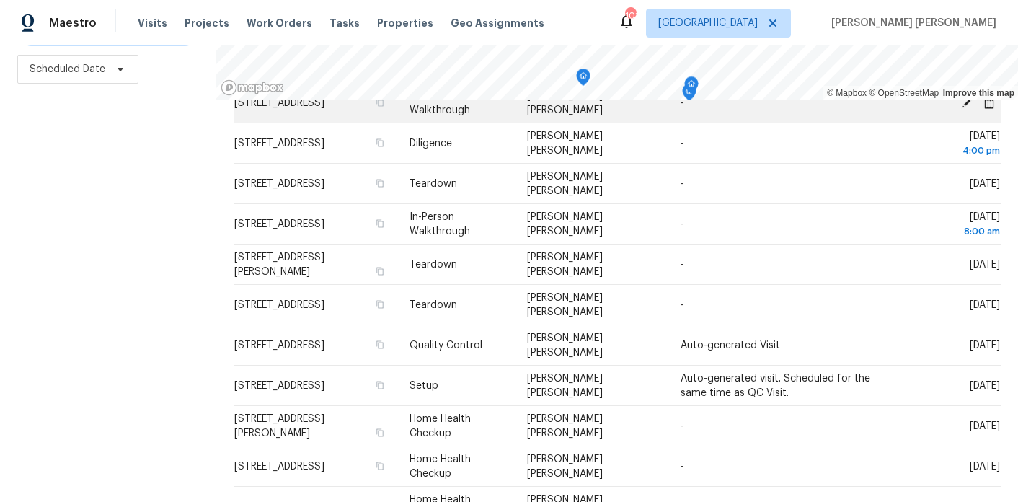
scroll to position [708, 0]
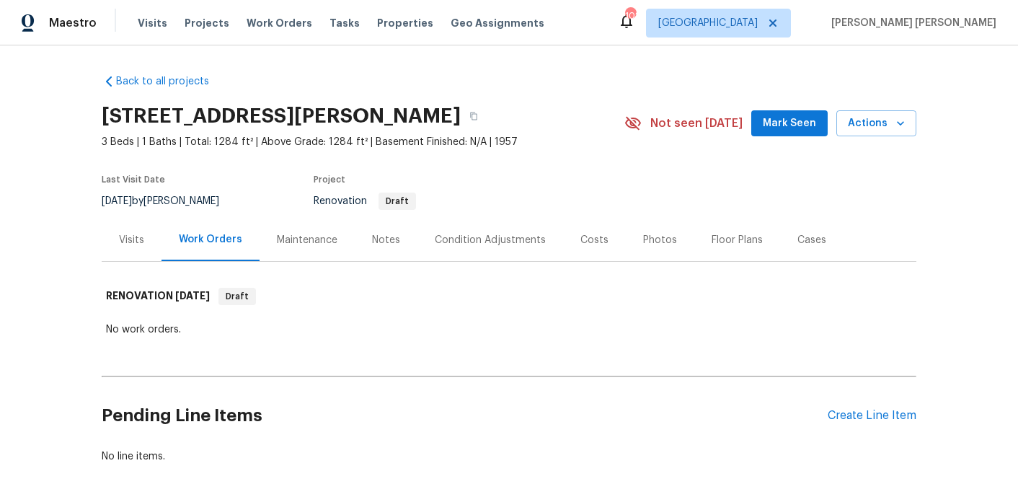
scroll to position [4, 0]
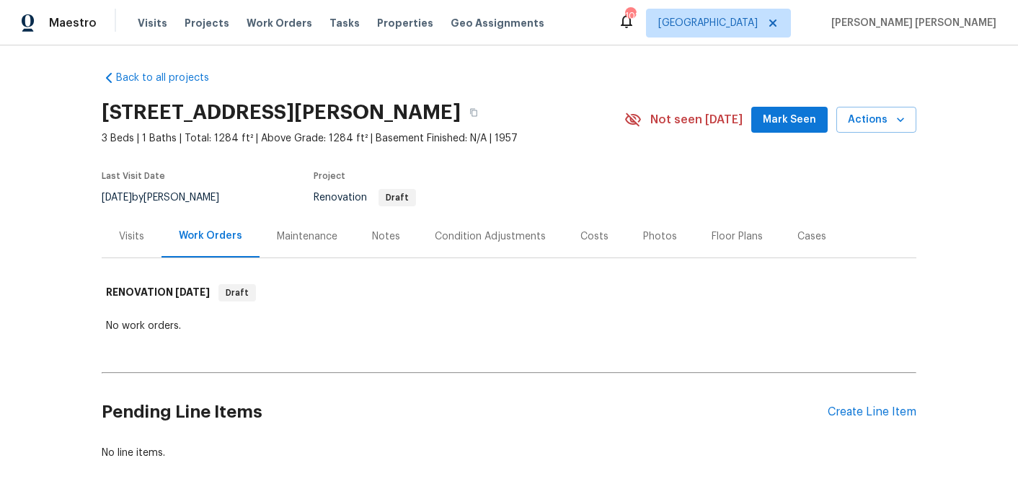
click at [142, 241] on div "Visits" at bounding box center [131, 236] width 25 height 14
